Goal: Information Seeking & Learning: Learn about a topic

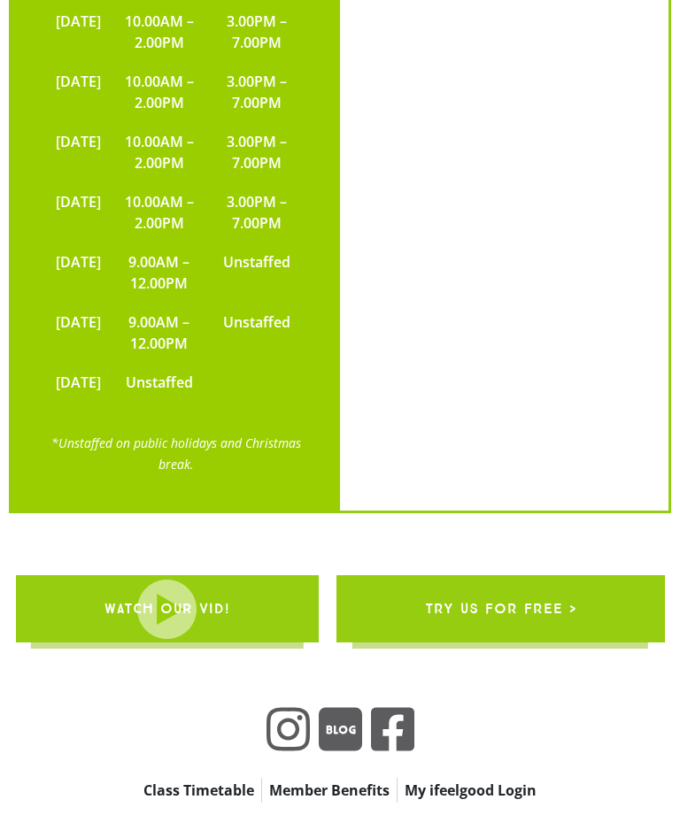
scroll to position [3688, 0]
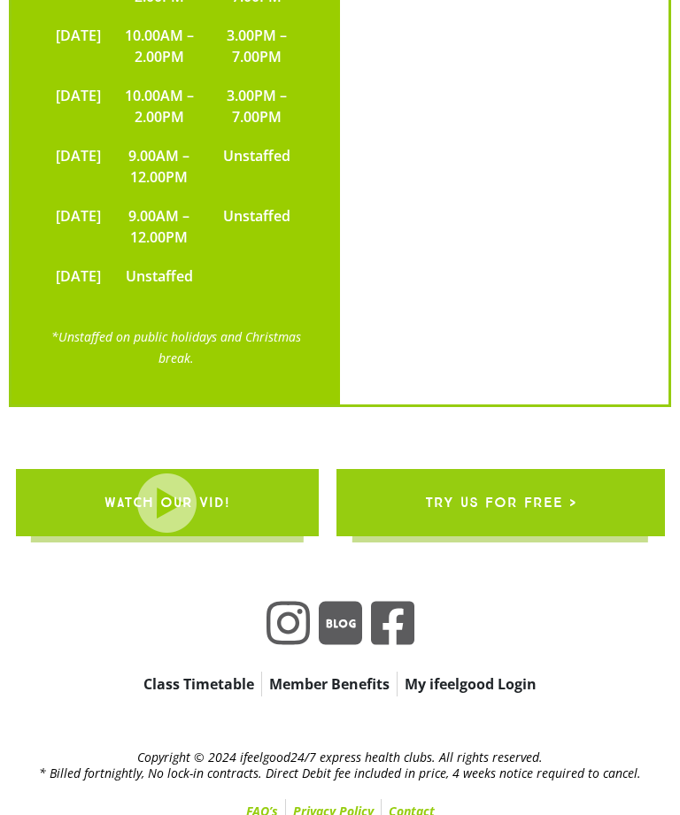
click at [348, 697] on link "Member Benefits" at bounding box center [329, 684] width 135 height 25
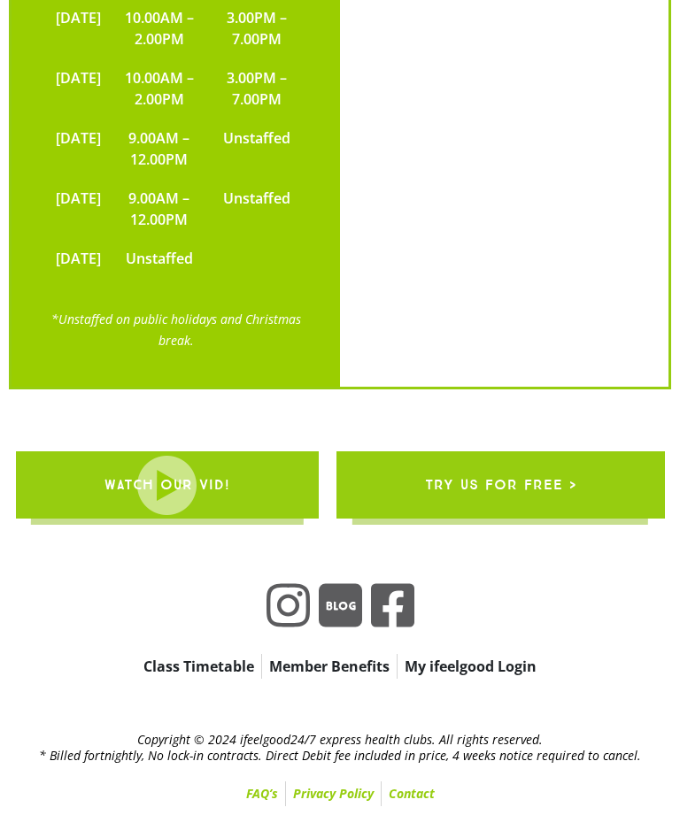
click at [212, 669] on link "Class Timetable" at bounding box center [198, 666] width 125 height 25
click at [214, 668] on link "Class Timetable" at bounding box center [198, 666] width 125 height 25
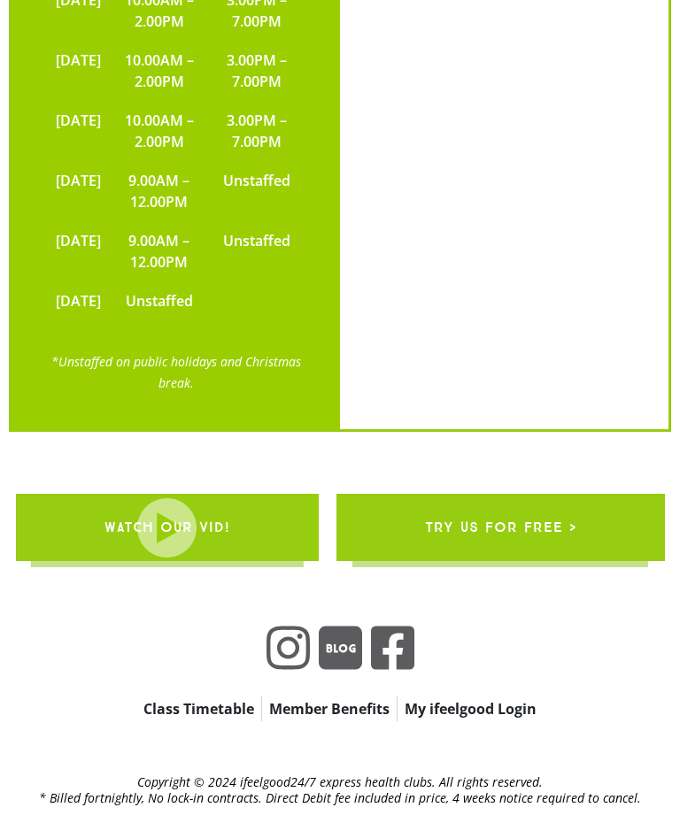
scroll to position [3688, 0]
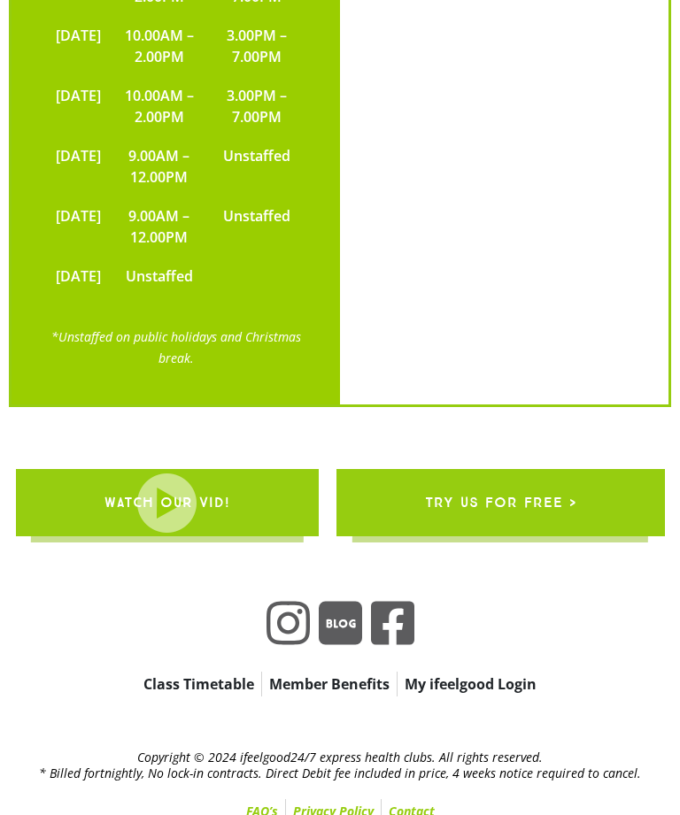
click at [274, 537] on link "WATCH OUR VID!" at bounding box center [167, 502] width 303 height 67
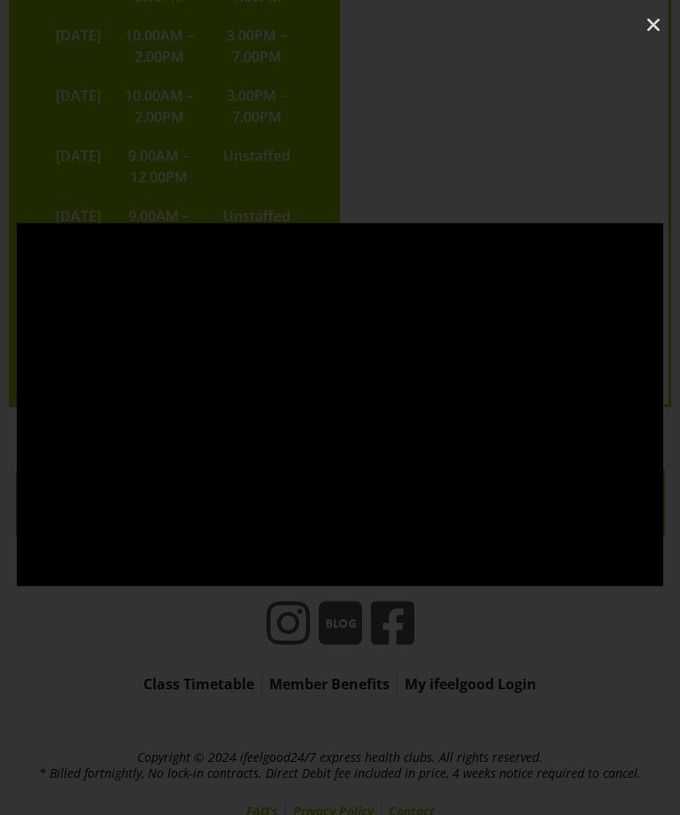
click at [653, 21] on icon "Close (Esc)" at bounding box center [654, 25] width 18 height 18
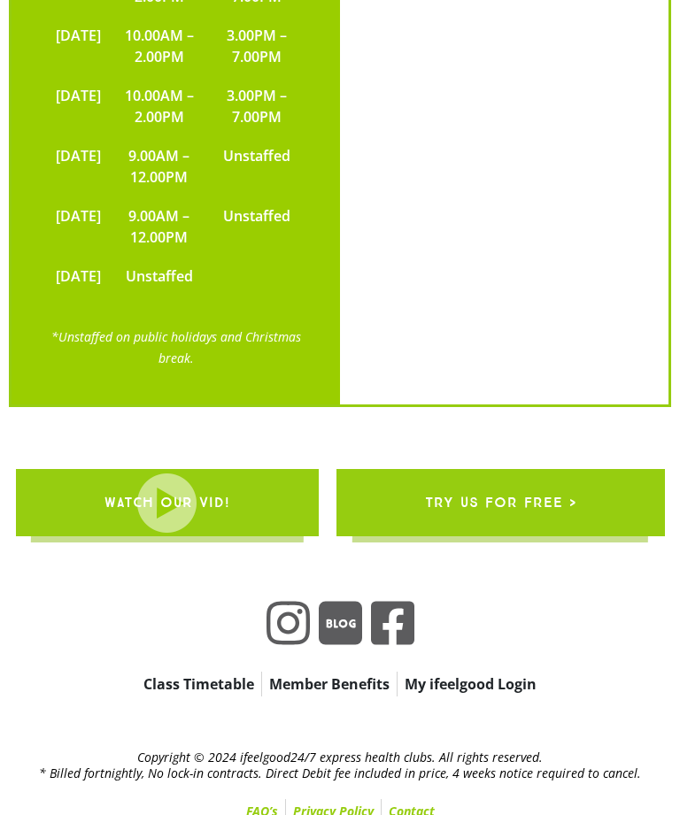
click at [275, 648] on icon at bounding box center [288, 624] width 43 height 50
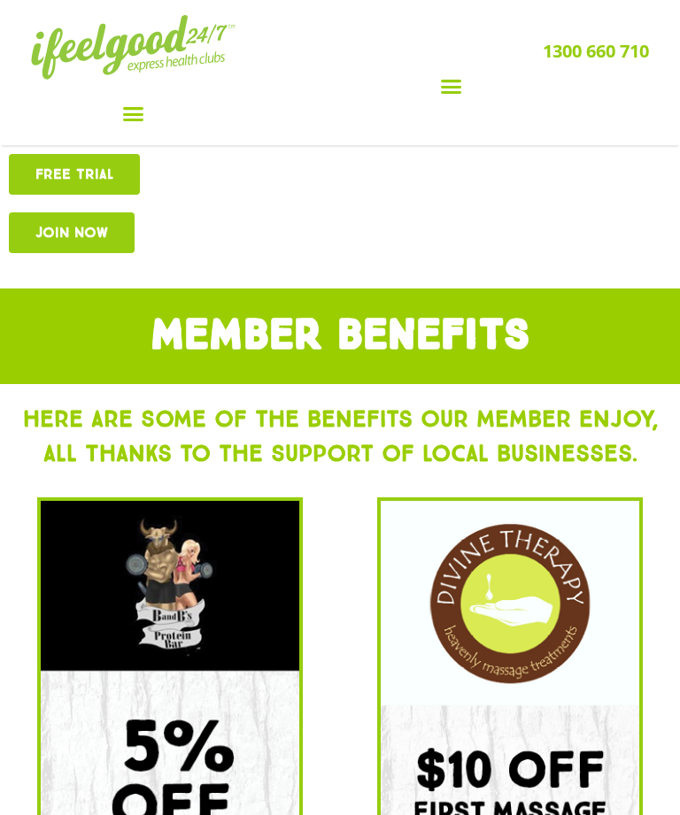
click at [137, 112] on icon "Menu Toggle" at bounding box center [133, 114] width 22 height 22
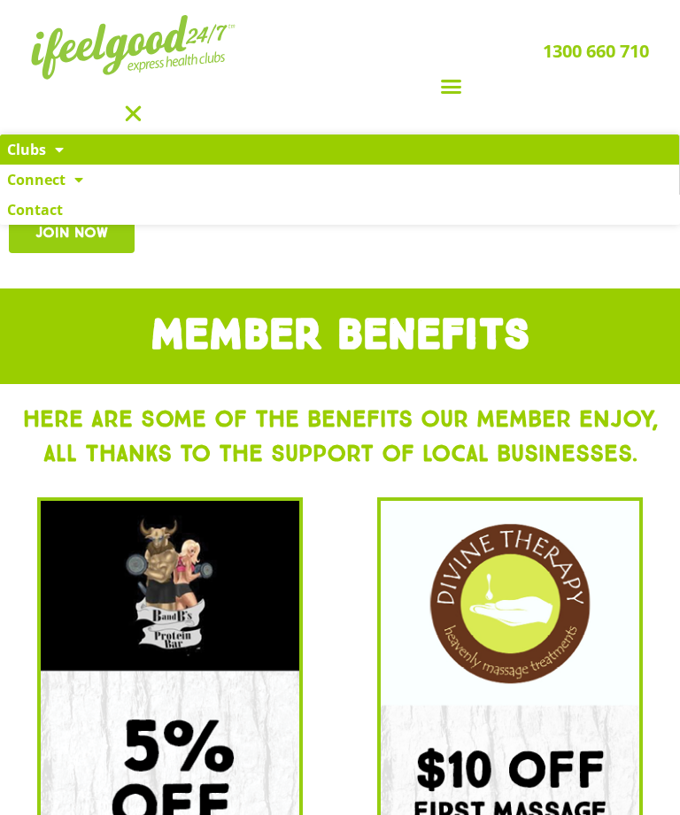
click at [51, 151] on span at bounding box center [55, 150] width 18 height 32
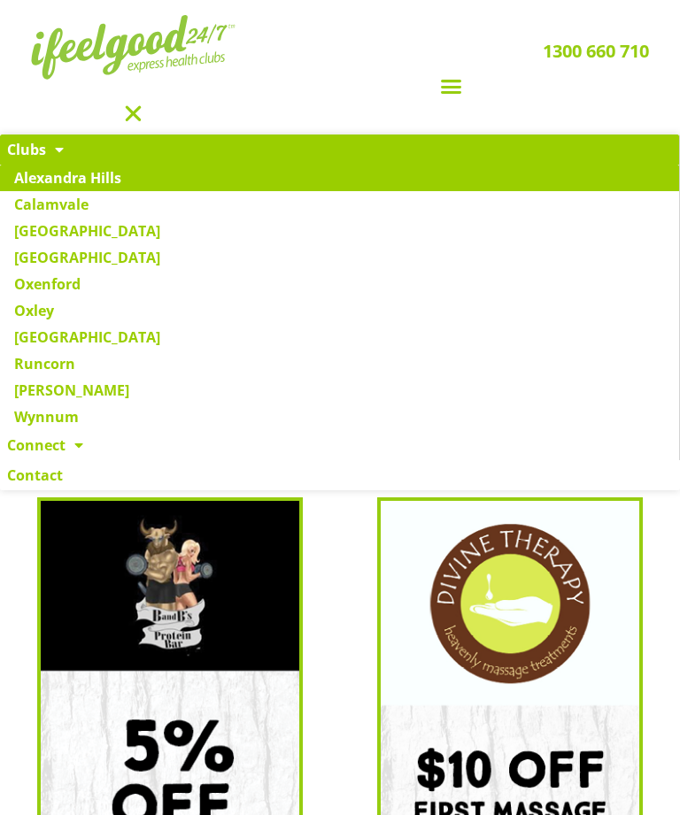
click at [120, 183] on link "Alexandra Hills" at bounding box center [339, 178] width 679 height 27
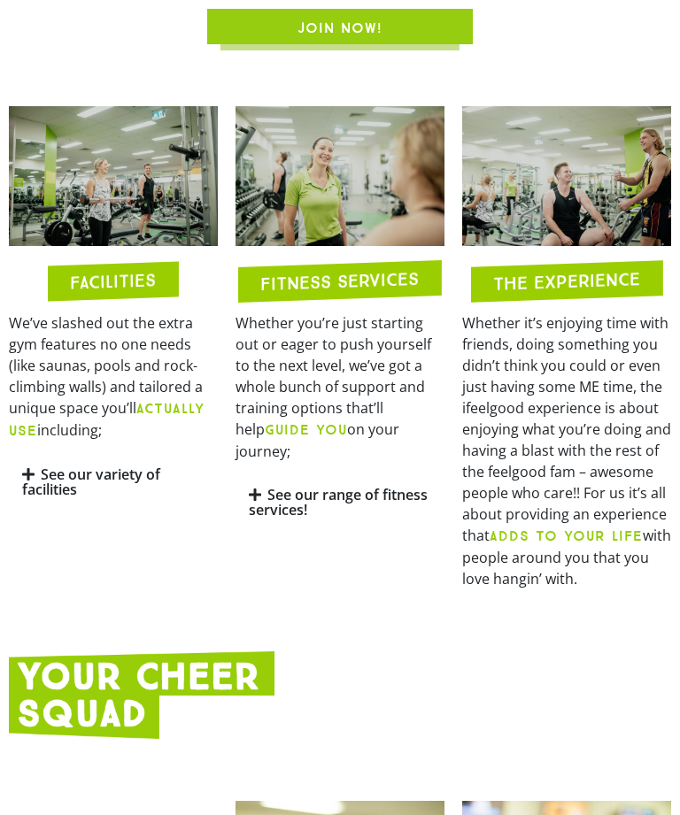
scroll to position [996, 0]
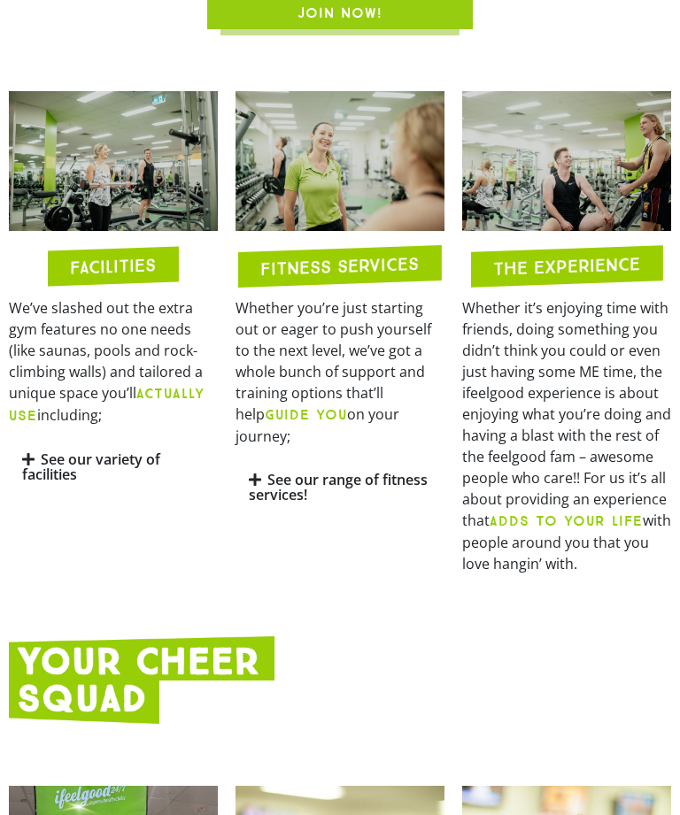
click at [125, 485] on link "See our variety of facilities" at bounding box center [91, 468] width 138 height 35
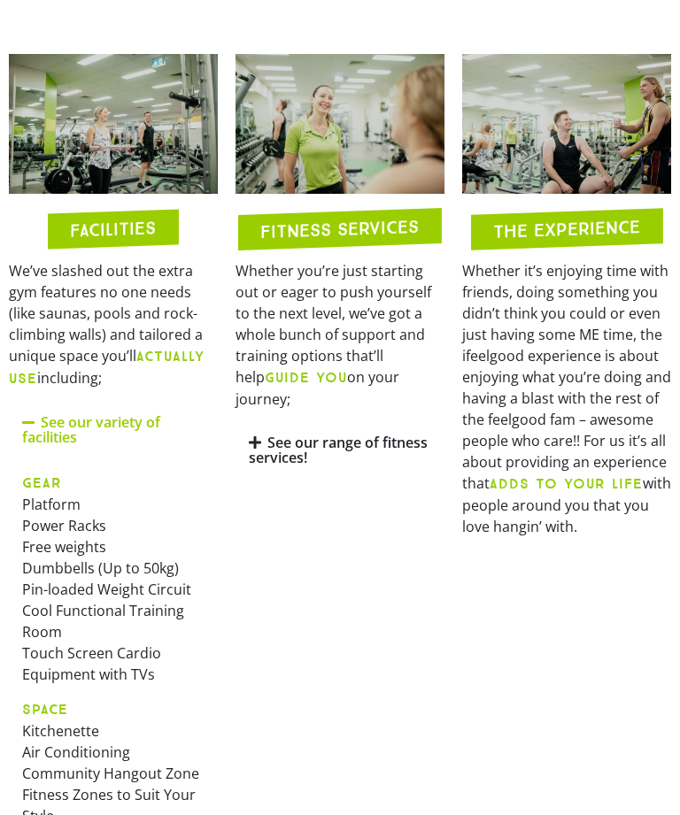
scroll to position [1026, 0]
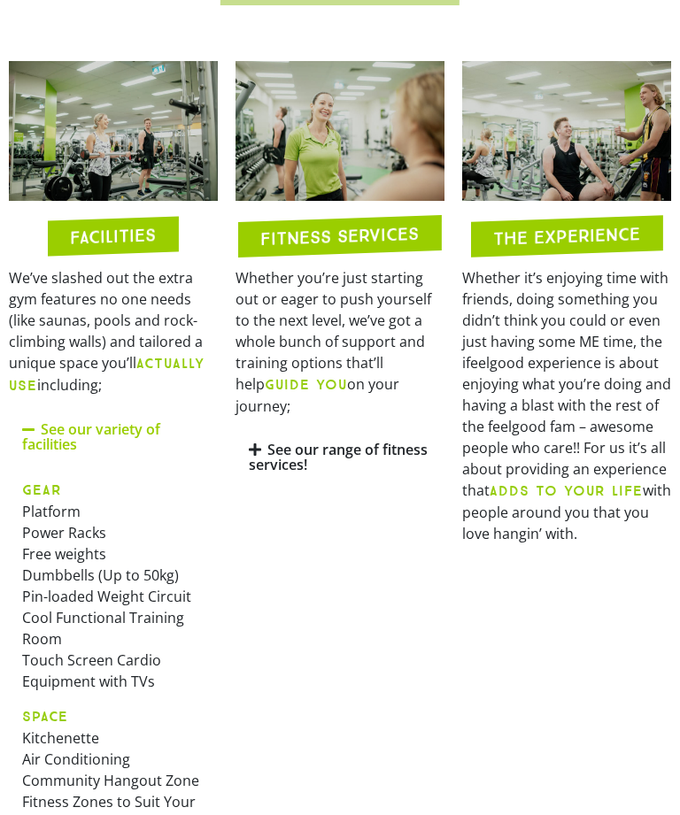
click at [307, 475] on link "See our range of fitness services!" at bounding box center [338, 458] width 179 height 35
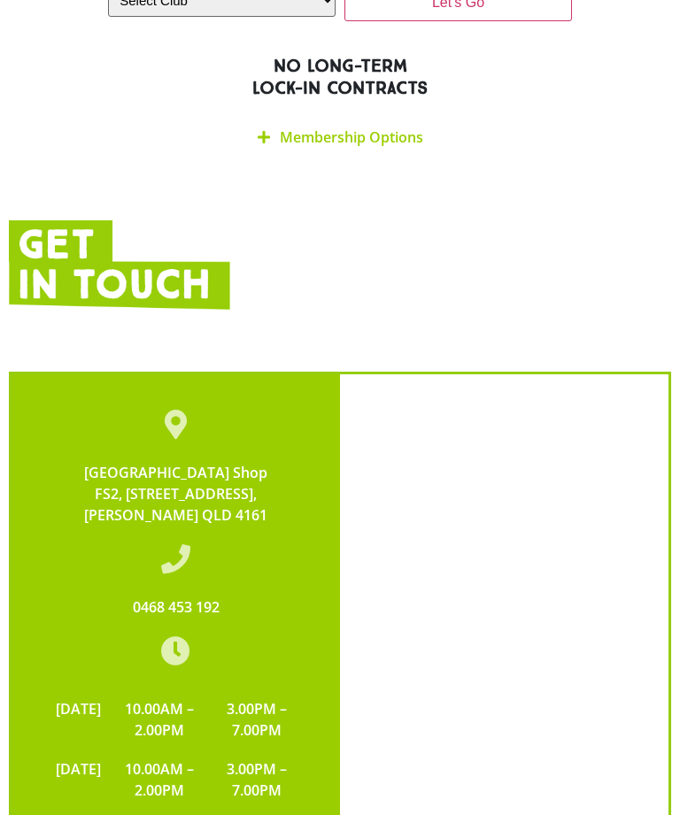
scroll to position [4163, 0]
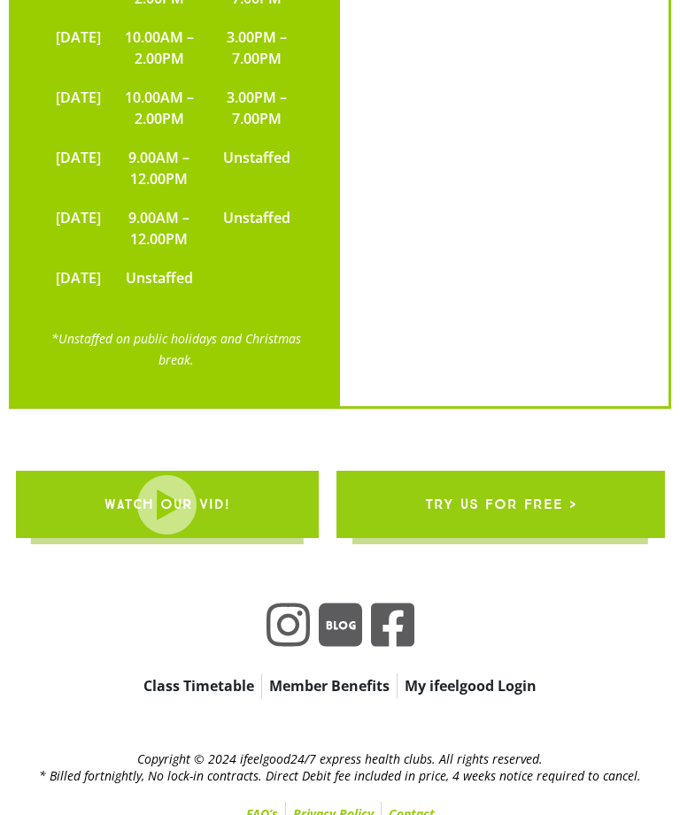
click at [207, 699] on link "Class Timetable" at bounding box center [198, 686] width 125 height 25
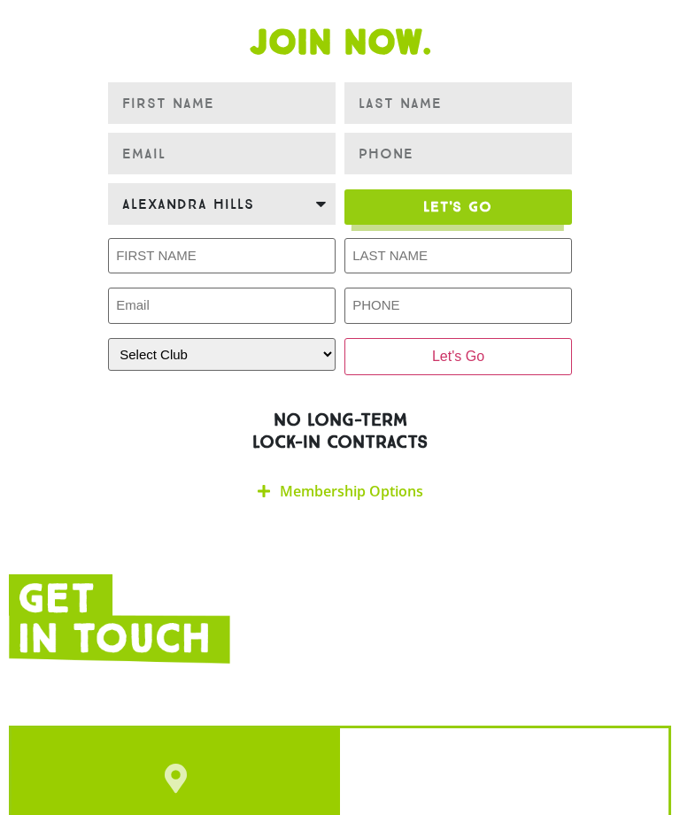
scroll to position [3002, 0]
